Goal: Information Seeking & Learning: Learn about a topic

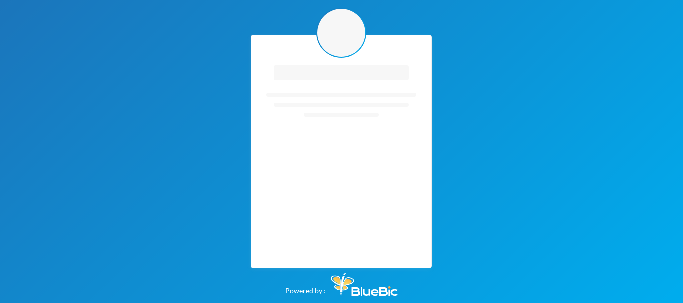
click at [333, 35] on rect "Loading interface..." at bounding box center [341, 33] width 48 height 48
click at [366, 38] on div "Loading interface... Loading interface..." at bounding box center [341, 151] width 181 height 233
drag, startPoint x: 359, startPoint y: 113, endPoint x: 352, endPoint y: 103, distance: 12.2
click at [353, 105] on rect "Loading interface..." at bounding box center [341, 113] width 150 height 100
drag, startPoint x: 361, startPoint y: 136, endPoint x: 164, endPoint y: 20, distance: 228.5
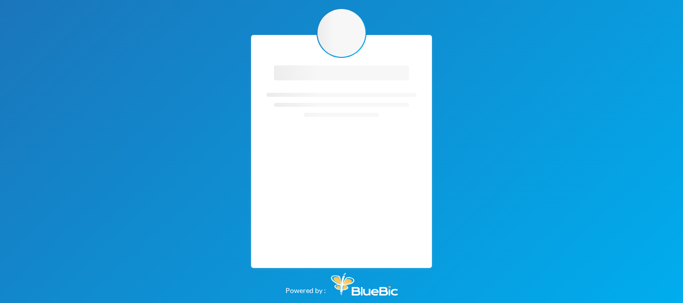
click at [171, 18] on div "Loading interface... Loading interface... Powered by :" at bounding box center [341, 151] width 683 height 303
drag, startPoint x: 424, startPoint y: 235, endPoint x: 398, endPoint y: 235, distance: 26.5
click at [413, 239] on div "Loading interface... Loading interface... Powered by :" at bounding box center [341, 151] width 683 height 303
drag, startPoint x: 301, startPoint y: 35, endPoint x: 312, endPoint y: 69, distance: 35.7
click at [312, 69] on div "Loading interface... Loading interface..." at bounding box center [341, 151] width 181 height 233
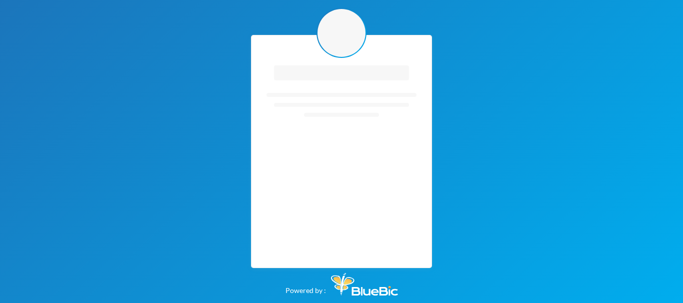
drag, startPoint x: 331, startPoint y: 206, endPoint x: 325, endPoint y: 189, distance: 18.3
click at [327, 197] on div "Loading interface... Loading interface..." at bounding box center [341, 151] width 181 height 233
drag, startPoint x: 314, startPoint y: 35, endPoint x: 318, endPoint y: 29, distance: 6.8
click at [318, 35] on div "Loading interface... Loading interface..." at bounding box center [341, 151] width 181 height 233
drag, startPoint x: 336, startPoint y: 29, endPoint x: 226, endPoint y: 55, distance: 113.0
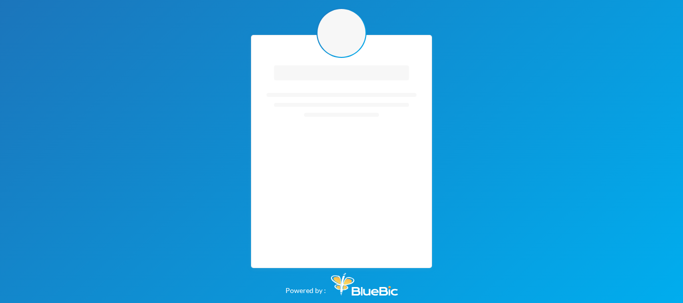
click at [299, 36] on div "Loading interface... Loading interface..." at bounding box center [341, 151] width 181 height 233
drag, startPoint x: 314, startPoint y: 52, endPoint x: 368, endPoint y: 26, distance: 59.7
click at [344, 37] on div "Loading interface... Loading interface..." at bounding box center [341, 151] width 181 height 233
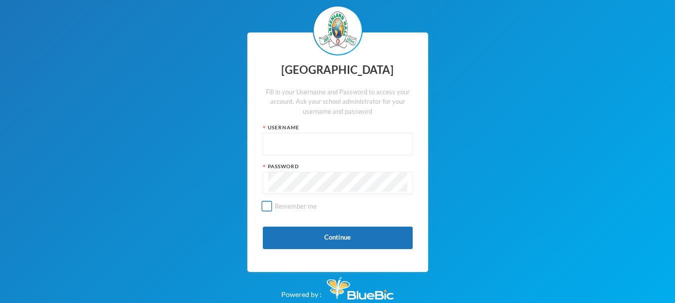
type input "glh25c30"
click at [266, 205] on input "Remember me" at bounding box center [266, 206] width 10 height 10
checkbox input "true"
click at [228, 261] on div "Greenland Hall Fill in your Username and Password to access your account. Ask y…" at bounding box center [337, 152] width 675 height 305
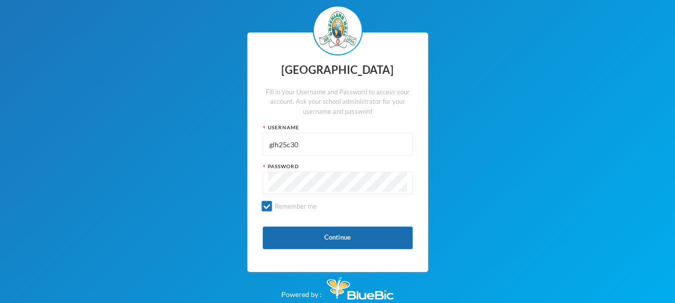
click at [345, 237] on button "Continue" at bounding box center [338, 238] width 150 height 22
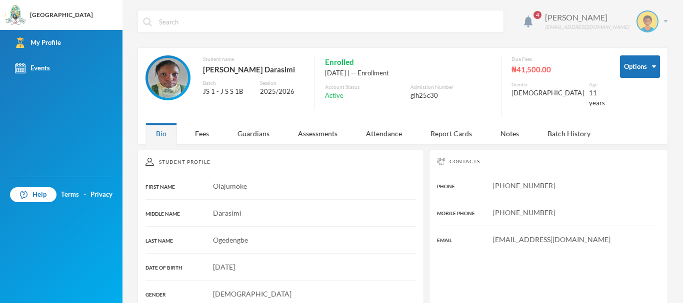
click at [539, 18] on div "Ogedengbe Olajumoke glh25c30@greenlandhall.org" at bounding box center [602, 21] width 130 height 22
click at [537, 14] on div "Ogedengbe Olajumoke glh25c30@greenlandhall.org" at bounding box center [602, 21] width 130 height 22
click at [513, 21] on div "4 Ogedengbe Olajumoke glh25c30@greenlandhall.org" at bounding box center [402, 28] width 530 height 37
click at [533, 17] on span "4" at bounding box center [537, 15] width 8 height 8
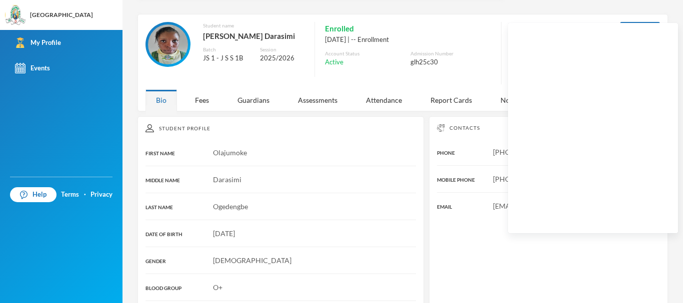
scroll to position [34, 0]
drag, startPoint x: 467, startPoint y: 66, endPoint x: 484, endPoint y: 99, distance: 36.9
click at [484, 99] on div "Options Student name Ogedengbe, Olajumoke Darasimi Batch JS 1 - J S S 1B Sessio…" at bounding box center [402, 61] width 530 height 97
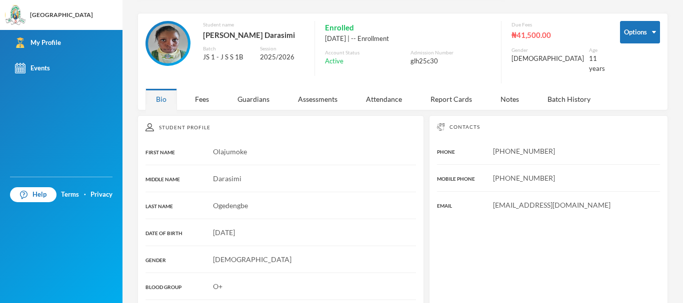
click at [661, 142] on div "Ogedengbe Olajumoke glh25c30@greenlandhall.org Options Student name Ogedengbe, …" at bounding box center [402, 151] width 560 height 303
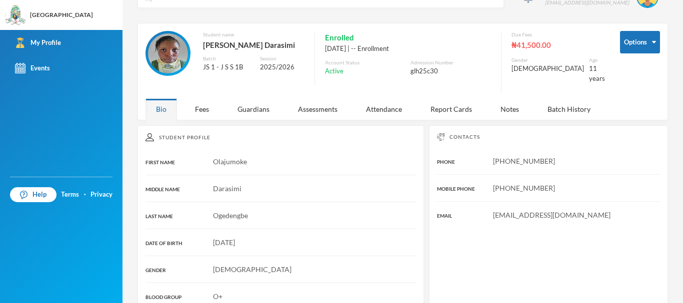
scroll to position [0, 0]
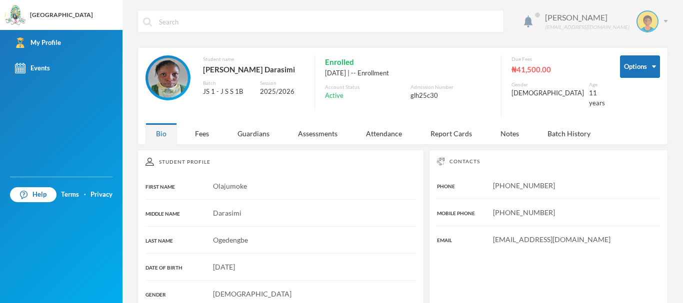
click at [654, 21] on div "Ogedengbe Olajumoke glh25c30@greenlandhall.org" at bounding box center [602, 21] width 130 height 22
click at [210, 30] on input "text" at bounding box center [328, 21] width 340 height 22
type input "i"
click at [529, 17] on span at bounding box center [537, 15] width 16 height 16
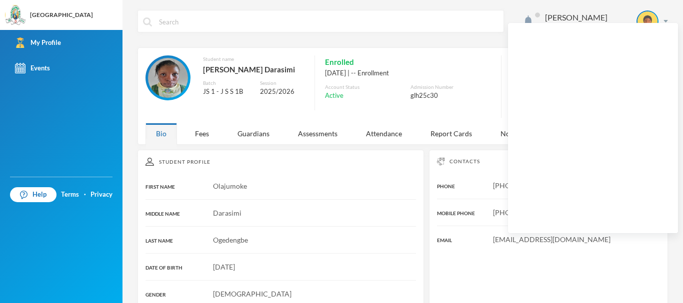
click at [451, 235] on div "[EMAIL_ADDRESS][DOMAIN_NAME]" at bounding box center [548, 239] width 223 height 10
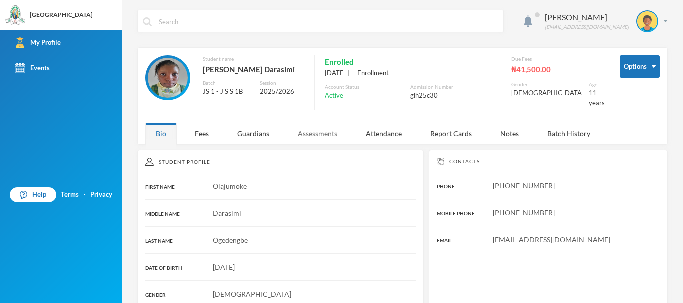
click at [323, 131] on div "Assessments" at bounding box center [317, 133] width 60 height 21
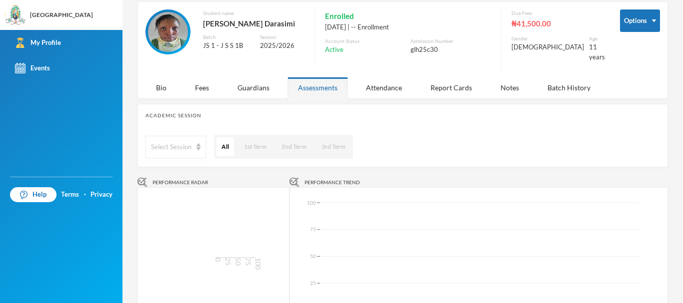
scroll to position [47, 0]
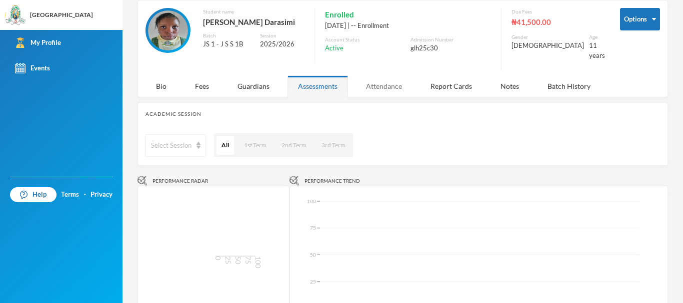
click at [379, 82] on div "Attendance" at bounding box center [383, 85] width 57 height 21
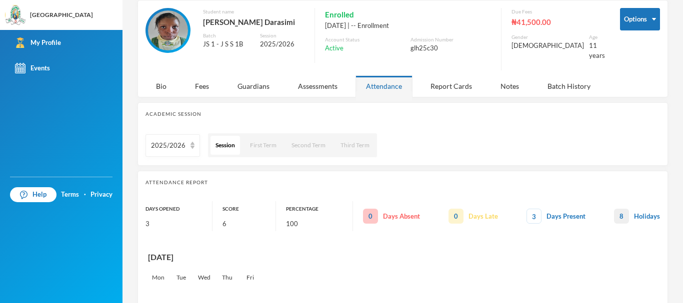
click at [497, 87] on div "Notes" at bounding box center [509, 85] width 39 height 21
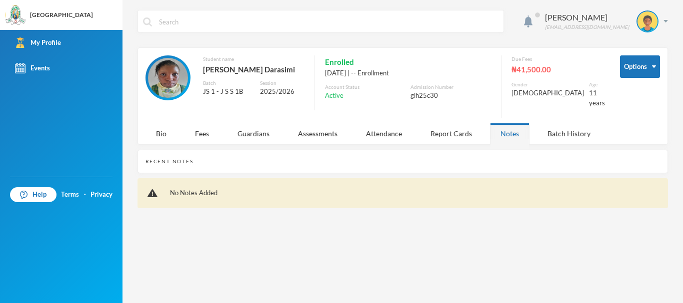
scroll to position [0, 0]
click at [570, 132] on div "Batch History" at bounding box center [569, 133] width 64 height 21
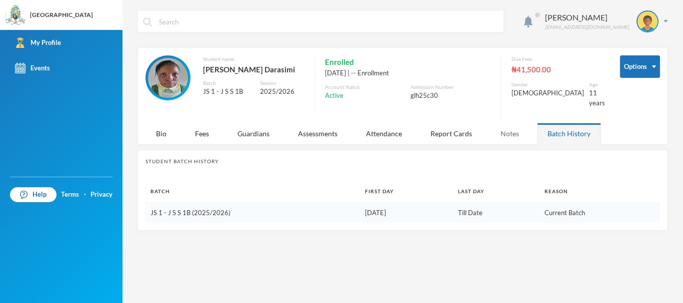
click at [513, 127] on div "Notes" at bounding box center [509, 133] width 39 height 21
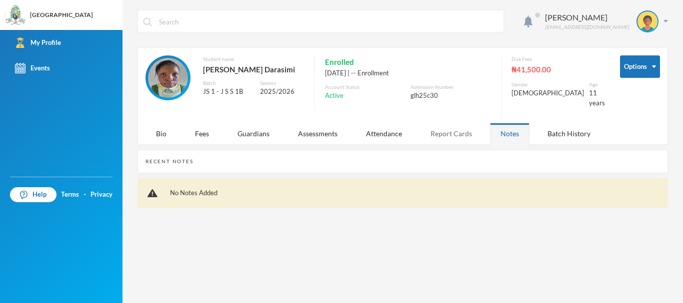
click at [454, 124] on div "Report Cards" at bounding box center [451, 133] width 62 height 21
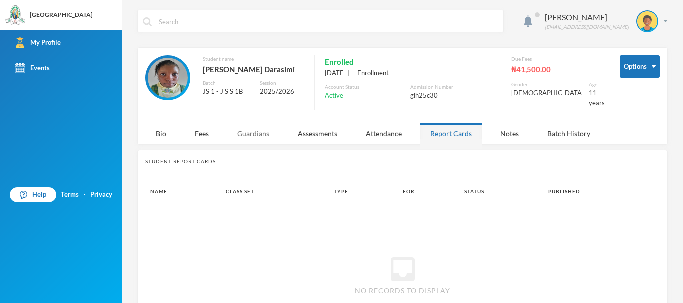
click at [253, 136] on div "Guardians" at bounding box center [253, 133] width 53 height 21
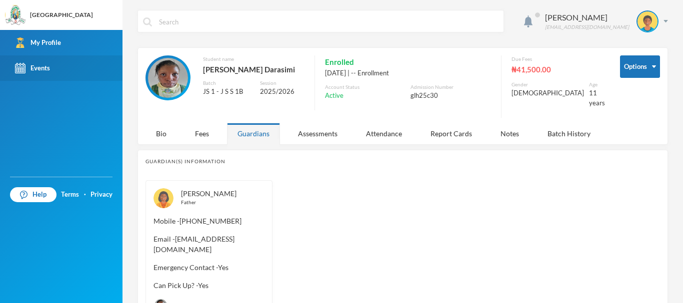
click at [48, 67] on div "Events" at bounding box center [32, 68] width 35 height 10
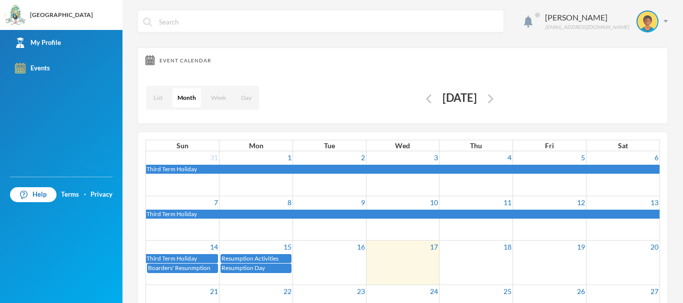
click at [632, 73] on div "Event Calendar List Month Week Day September 2025" at bounding box center [402, 85] width 530 height 76
click at [70, 223] on div "Help Terms · Privacy" at bounding box center [61, 240] width 122 height 126
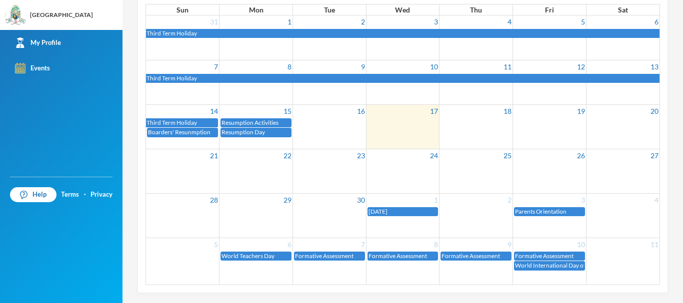
click at [661, 222] on div "Ogedengbe Olajumoke glh25c30@greenlandhall.org Event Calendar List Month Week D…" at bounding box center [402, 151] width 560 height 303
drag, startPoint x: 670, startPoint y: 216, endPoint x: 678, endPoint y: 218, distance: 8.2
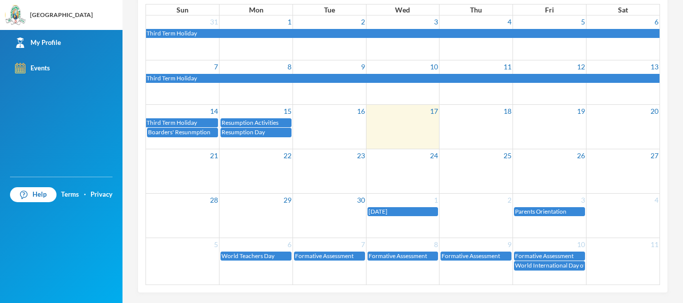
click at [672, 216] on div "Ogedengbe Olajumoke glh25c30@greenlandhall.org Event Calendar List Month Week D…" at bounding box center [402, 151] width 560 height 303
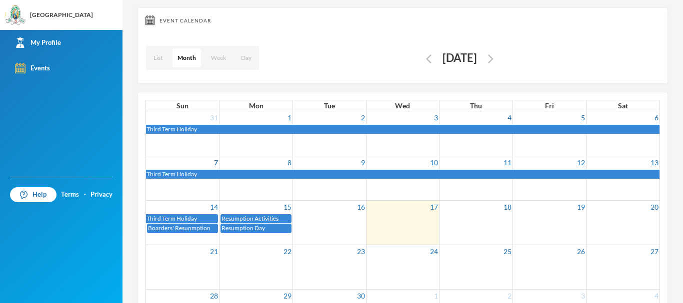
scroll to position [0, 0]
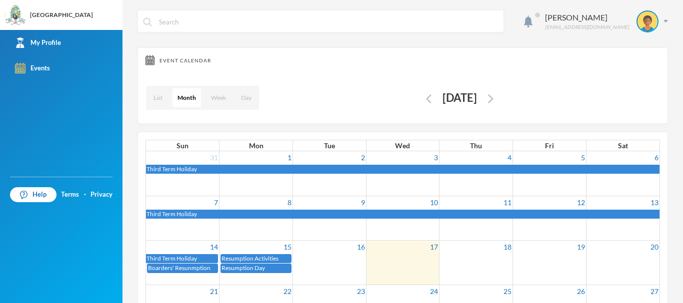
drag, startPoint x: 621, startPoint y: 182, endPoint x: 505, endPoint y: 239, distance: 129.4
click at [505, 239] on div "31 1 2 3 4 5 6 Third Term Holiday 7 8 9 10 11 12 13 Third Term Holiday 14 15 16…" at bounding box center [402, 285] width 513 height 269
click at [505, 236] on td at bounding box center [475, 218] width 73 height 44
click at [493, 99] on img "button" at bounding box center [490, 98] width 5 height 9
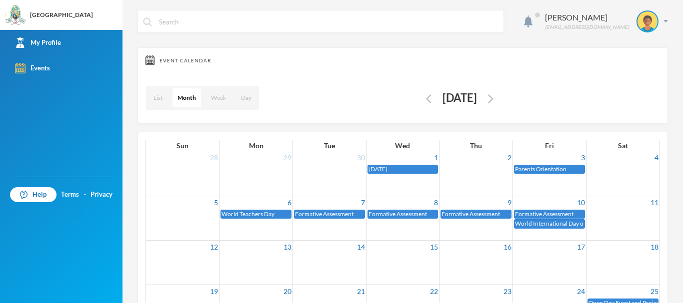
click at [434, 96] on div "October 2025" at bounding box center [459, 97] width 50 height 19
click at [423, 101] on button "button" at bounding box center [428, 97] width 11 height 11
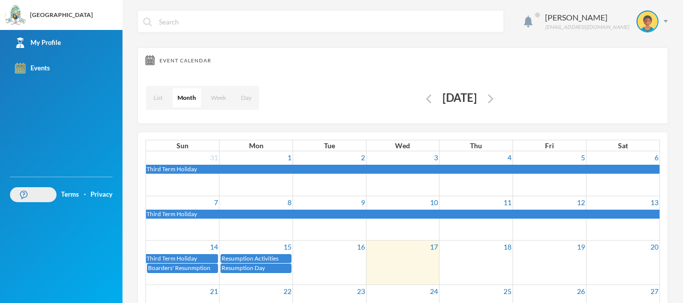
click at [25, 197] on img at bounding box center [23, 195] width 7 height 8
click at [99, 194] on link "Privacy" at bounding box center [101, 195] width 22 height 10
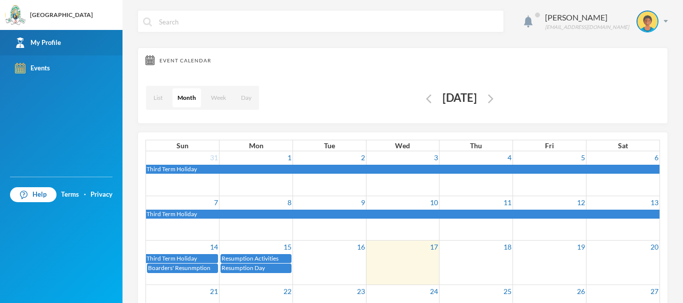
click at [53, 40] on div "My Profile" at bounding box center [38, 42] width 46 height 10
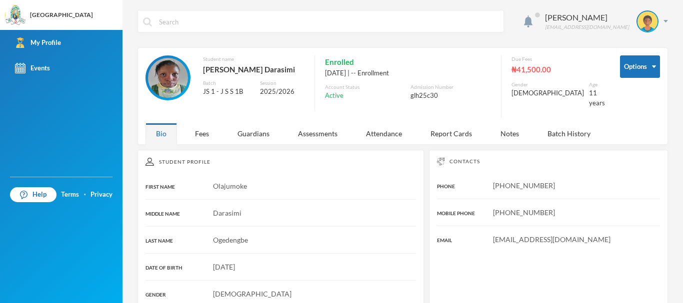
click at [180, 77] on img at bounding box center [168, 78] width 40 height 40
click at [380, 36] on div "Ogedengbe Olajumoke glh25c30@greenlandhall.org" at bounding box center [402, 28] width 530 height 37
click at [638, 69] on button "Options" at bounding box center [640, 66] width 40 height 22
click at [170, 81] on img at bounding box center [168, 78] width 40 height 40
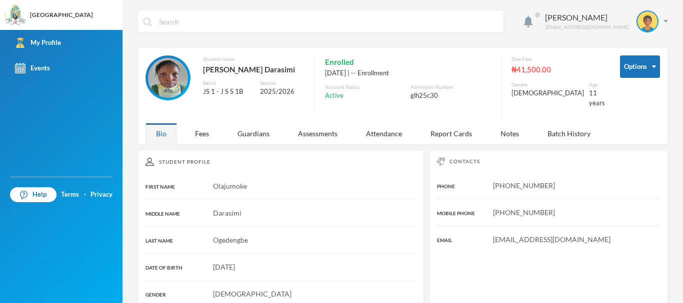
drag, startPoint x: 321, startPoint y: 87, endPoint x: 326, endPoint y: 86, distance: 5.7
click at [326, 86] on div "Student name Ogedengbe, Olajumoke Darasimi Batch JS 1 - J S S 1B Session 2025/2…" at bounding box center [374, 86] width 459 height 62
click at [430, 92] on div "glh25c30" at bounding box center [450, 96] width 80 height 10
click at [448, 96] on div "glh25c30" at bounding box center [450, 96] width 80 height 10
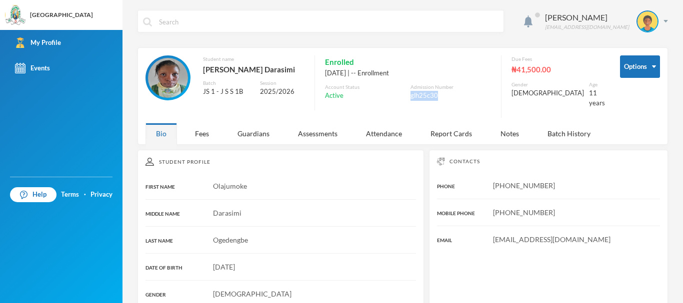
click at [448, 96] on div "glh25c30" at bounding box center [450, 96] width 80 height 10
click at [645, 180] on div "[PHONE_NUMBER]" at bounding box center [548, 185] width 223 height 10
click at [524, 20] on img at bounding box center [528, 21] width 8 height 12
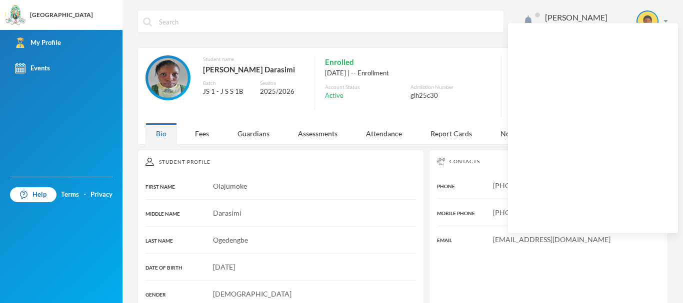
click at [502, 113] on div "Student name Ogedengbe, Olajumoke Darasimi Batch JS 1 - J S S 1B Session 2025/2…" at bounding box center [374, 86] width 459 height 62
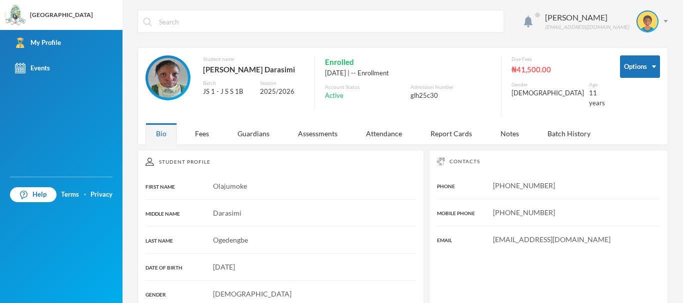
click at [661, 24] on div "Ogedengbe Olajumoke glh25c30@greenlandhall.org Options Student name Ogedengbe, …" at bounding box center [402, 151] width 560 height 303
click at [657, 19] on div "Ogedengbe Olajumoke glh25c30@greenlandhall.org" at bounding box center [602, 21] width 130 height 22
click at [642, 74] on button "Logout" at bounding box center [632, 72] width 45 height 15
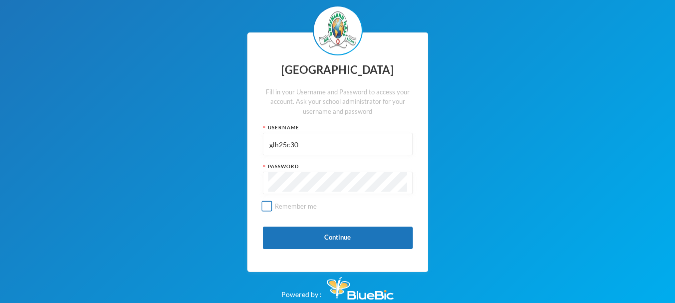
click at [263, 207] on input "Remember me" at bounding box center [266, 206] width 10 height 10
click at [266, 206] on input "Remember me" at bounding box center [266, 206] width 10 height 10
checkbox input "false"
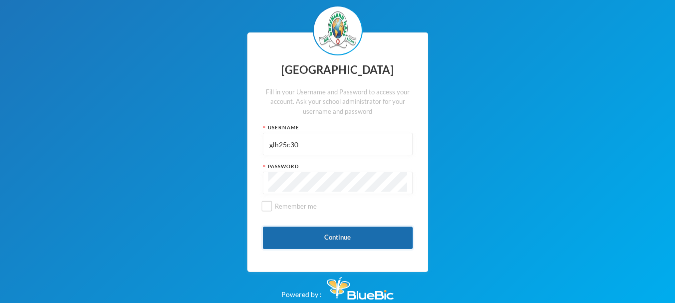
click at [373, 244] on button "Continue" at bounding box center [338, 238] width 150 height 22
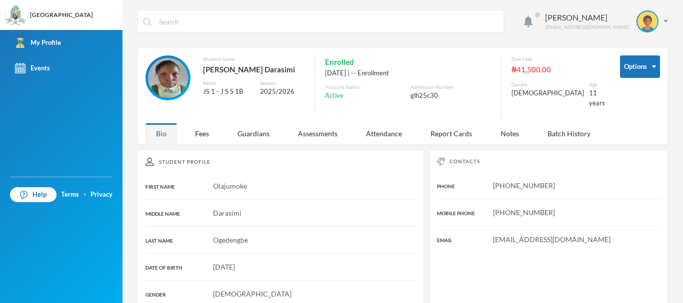
click at [277, 16] on input "text" at bounding box center [328, 21] width 340 height 22
type input "g"
type input "c"
type input "f"
click at [61, 18] on div "[GEOGRAPHIC_DATA]" at bounding box center [61, 14] width 63 height 9
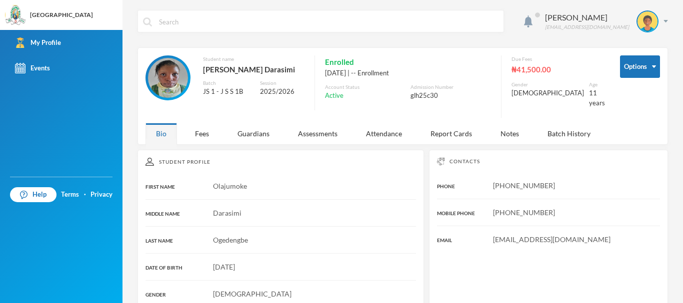
drag, startPoint x: 49, startPoint y: 0, endPoint x: 129, endPoint y: 17, distance: 81.7
click at [51, 0] on div "[GEOGRAPHIC_DATA]" at bounding box center [61, 15] width 122 height 30
drag, startPoint x: 569, startPoint y: 26, endPoint x: 595, endPoint y: 21, distance: 26.9
click at [583, 23] on div "Ogedengbe Olajumoke glh25c30@greenlandhall.org" at bounding box center [587, 20] width 84 height 19
click at [533, 6] on div "Ogedengbe Olajumoke glh25c30@greenlandhall.org Options Student name Ogedengbe, …" at bounding box center [402, 151] width 560 height 303
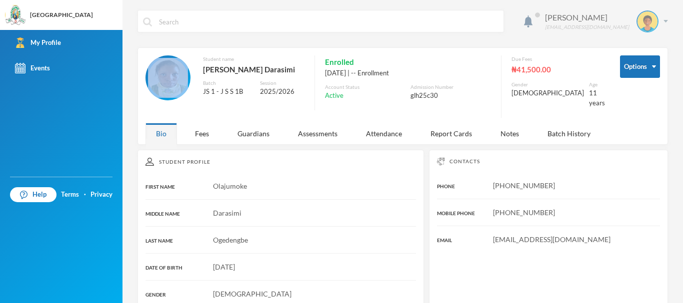
click at [556, 23] on div "[PERSON_NAME]" at bounding box center [587, 17] width 84 height 12
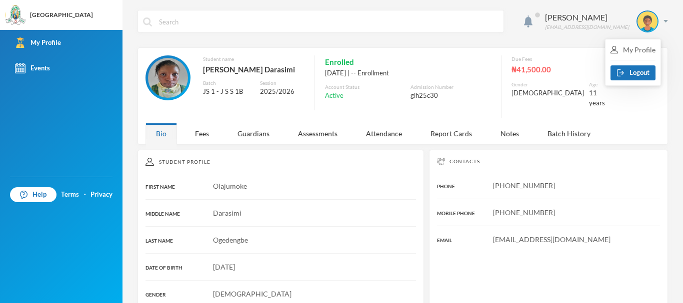
click at [529, 18] on span at bounding box center [537, 15] width 16 height 16
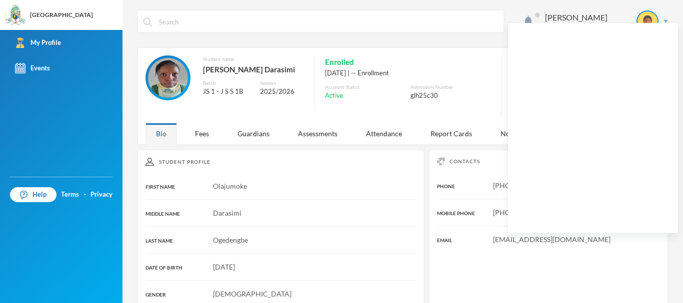
click at [479, 88] on div "Admission Number" at bounding box center [450, 86] width 80 height 7
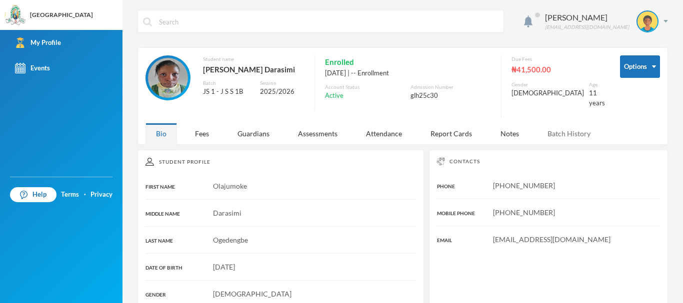
click at [556, 135] on div "Batch History" at bounding box center [569, 133] width 64 height 21
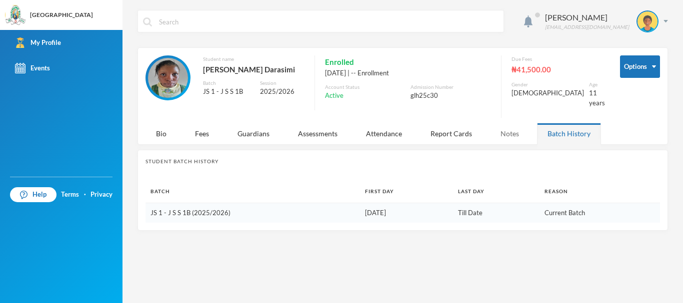
click at [516, 129] on div "Notes" at bounding box center [509, 133] width 39 height 21
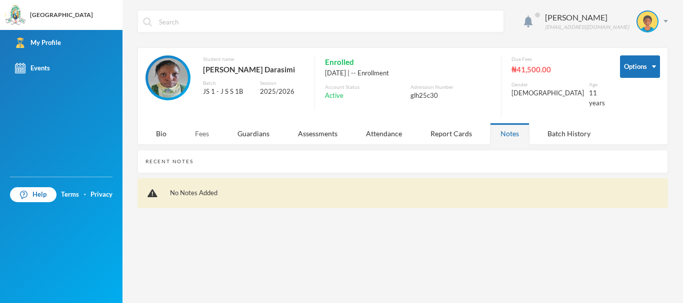
drag, startPoint x: 191, startPoint y: 137, endPoint x: 198, endPoint y: 125, distance: 13.6
click at [194, 128] on div "Options Student name Ogedengbe, Olajumoke Darasimi Batch JS 1 - J S S 1B Sessio…" at bounding box center [402, 95] width 530 height 97
click at [200, 129] on div "Fees" at bounding box center [201, 133] width 35 height 21
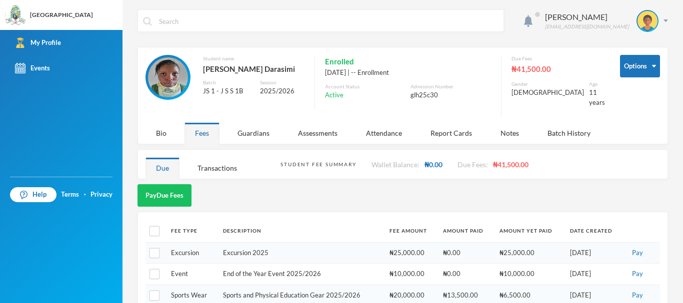
scroll to position [19, 0]
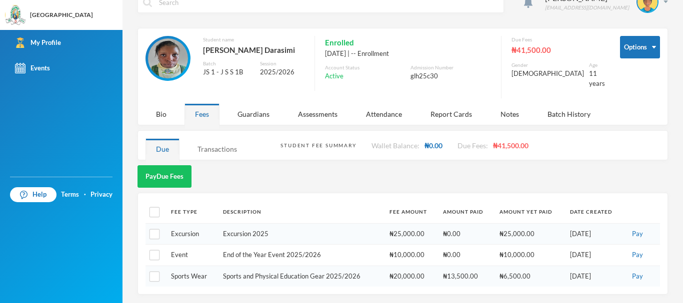
drag, startPoint x: 225, startPoint y: 158, endPoint x: 224, endPoint y: 150, distance: 7.6
click at [225, 153] on div "Ogedengbe Olajumoke glh25c30@greenlandhall.org Options Student name Ogedengbe, …" at bounding box center [402, 151] width 560 height 303
click at [221, 149] on div "Transactions" at bounding box center [217, 148] width 60 height 21
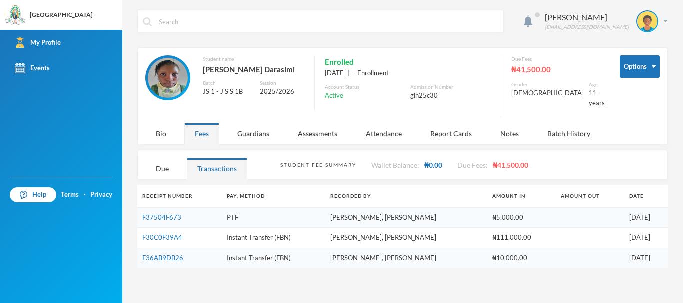
scroll to position [0, 0]
click at [164, 133] on div "Bio" at bounding box center [160, 133] width 31 height 21
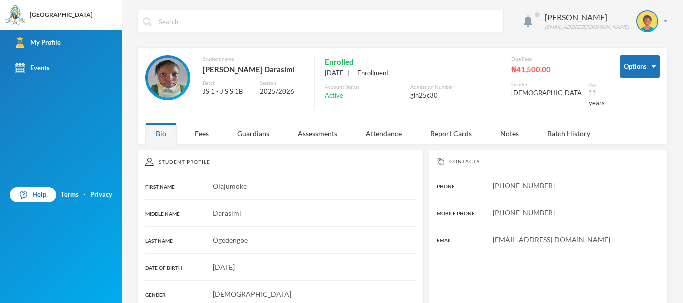
click at [231, 25] on input "text" at bounding box center [328, 21] width 340 height 22
click at [637, 18] on img at bounding box center [647, 21] width 20 height 20
click at [634, 48] on div "My Profile" at bounding box center [632, 49] width 45 height 10
click at [643, 46] on div "My Profile" at bounding box center [632, 49] width 45 height 10
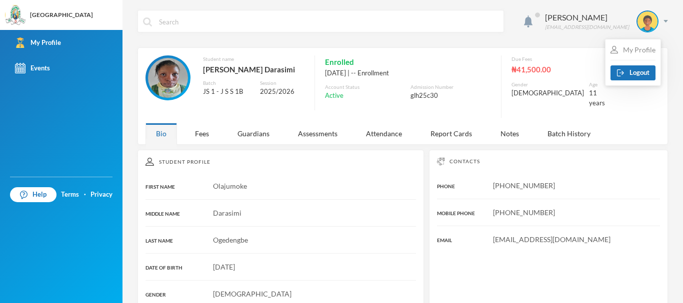
click at [643, 46] on div "My Profile" at bounding box center [632, 49] width 45 height 10
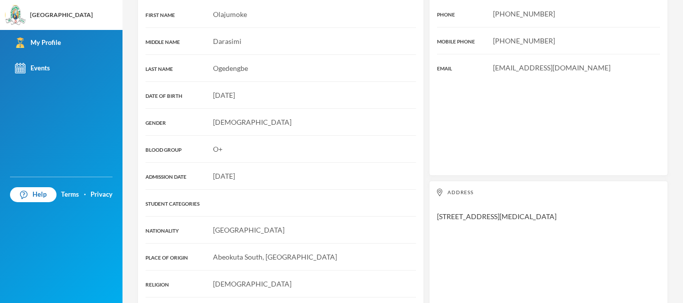
scroll to position [162, 0]
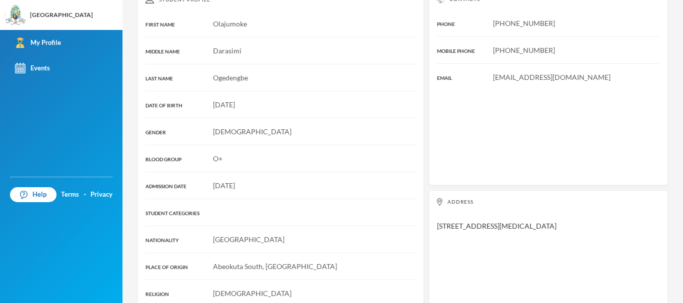
drag, startPoint x: 616, startPoint y: 72, endPoint x: 601, endPoint y: 70, distance: 15.1
click at [603, 72] on div "[EMAIL_ADDRESS][DOMAIN_NAME]" at bounding box center [548, 77] width 223 height 10
click at [571, 74] on span "[EMAIL_ADDRESS][DOMAIN_NAME]" at bounding box center [551, 77] width 117 height 8
drag, startPoint x: 489, startPoint y: 77, endPoint x: 471, endPoint y: 132, distance: 58.2
click at [471, 132] on div "Contacts PHONE +234 815 408 2527 MOBILE PHONE +234 815 408 2527 EMAIL Glh25c30@…" at bounding box center [548, 87] width 239 height 198
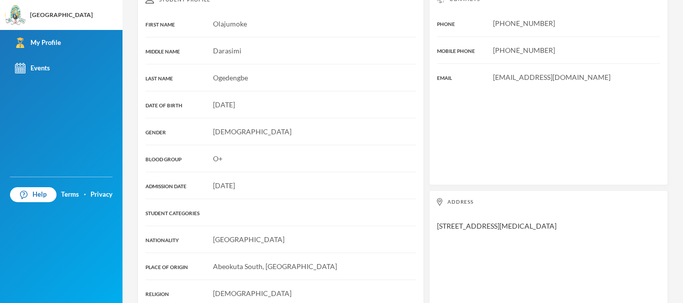
click at [577, 75] on div "[EMAIL_ADDRESS][DOMAIN_NAME]" at bounding box center [548, 77] width 223 height 10
drag, startPoint x: 483, startPoint y: 77, endPoint x: 649, endPoint y: 96, distance: 166.9
click at [649, 96] on div "Contacts PHONE +234 815 408 2527 MOBILE PHONE +234 815 408 2527 EMAIL Glh25c30@…" at bounding box center [548, 87] width 239 height 198
drag, startPoint x: 588, startPoint y: 74, endPoint x: 483, endPoint y: 69, distance: 104.6
click at [483, 69] on div "Contacts PHONE +234 815 408 2527 MOBILE PHONE +234 815 408 2527 EMAIL Glh25c30@…" at bounding box center [548, 87] width 239 height 198
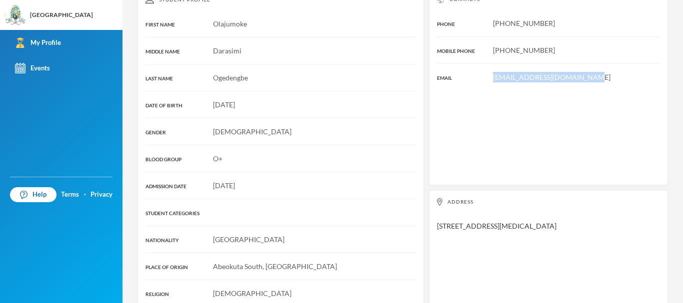
copy span "[EMAIL_ADDRESS][DOMAIN_NAME]"
click at [497, 127] on div "Contacts PHONE +234 815 408 2527 MOBILE PHONE +234 815 408 2527 EMAIL Glh25c30@…" at bounding box center [548, 87] width 239 height 198
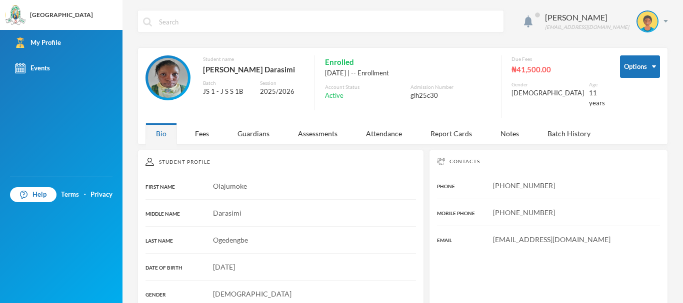
click at [240, 22] on input "text" at bounding box center [328, 21] width 340 height 22
click at [266, 13] on input "classroom" at bounding box center [328, 21] width 340 height 22
type input "c"
click at [573, 138] on div "Batch History" at bounding box center [569, 133] width 64 height 21
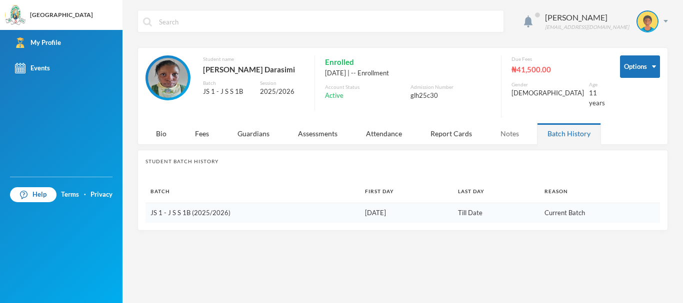
click at [497, 130] on div "Notes" at bounding box center [509, 133] width 39 height 21
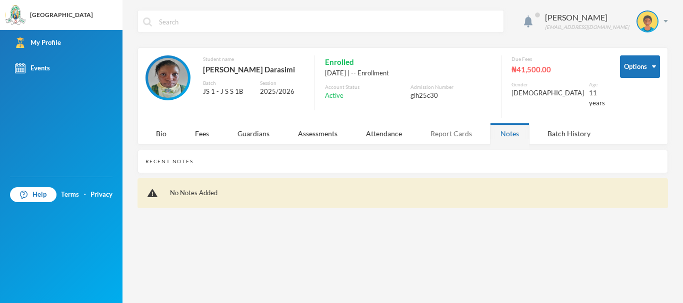
click at [462, 123] on div "Report Cards" at bounding box center [451, 133] width 62 height 21
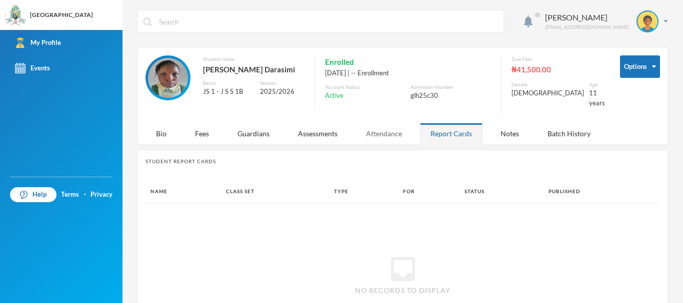
click at [384, 129] on div "Attendance" at bounding box center [383, 133] width 57 height 21
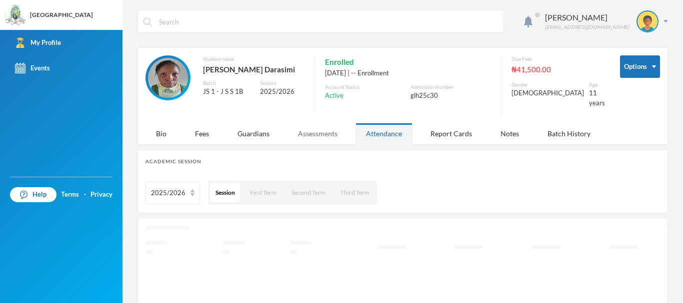
click at [333, 127] on div "Assessments" at bounding box center [317, 133] width 60 height 21
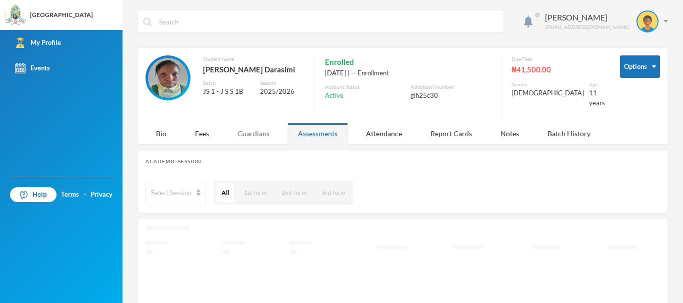
click at [278, 130] on div "Guardians" at bounding box center [253, 133] width 53 height 21
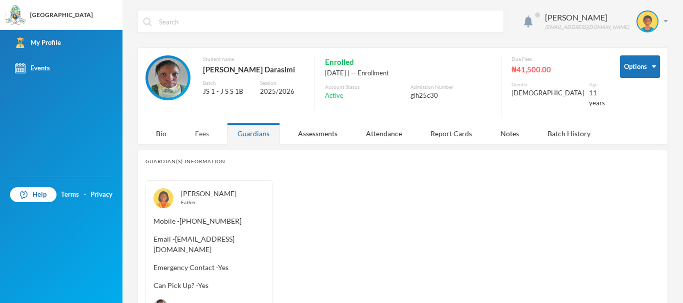
click at [209, 126] on div "Fees" at bounding box center [201, 133] width 35 height 21
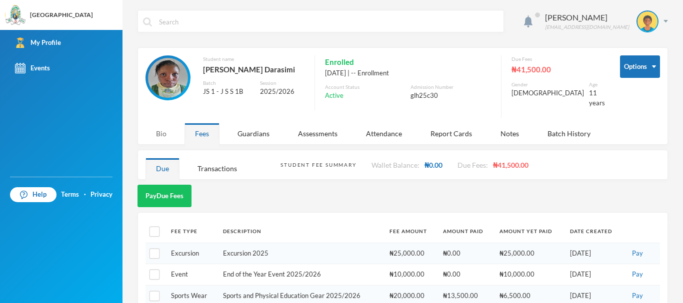
click at [168, 134] on div "Bio" at bounding box center [160, 133] width 31 height 21
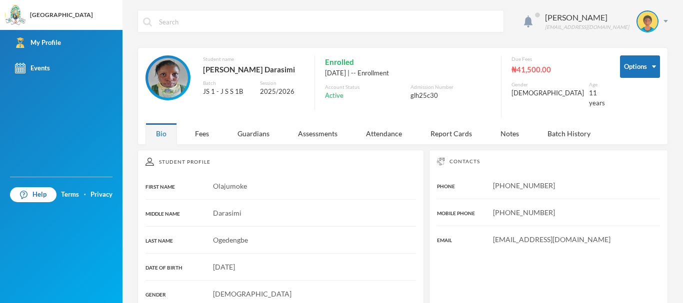
drag, startPoint x: 677, startPoint y: 42, endPoint x: 672, endPoint y: 28, distance: 14.9
click at [672, 28] on div "Ogedengbe Olajumoke glh25c30@greenlandhall.org Options Student name Ogedengbe, …" at bounding box center [402, 151] width 560 height 303
